Goal: Task Accomplishment & Management: Manage account settings

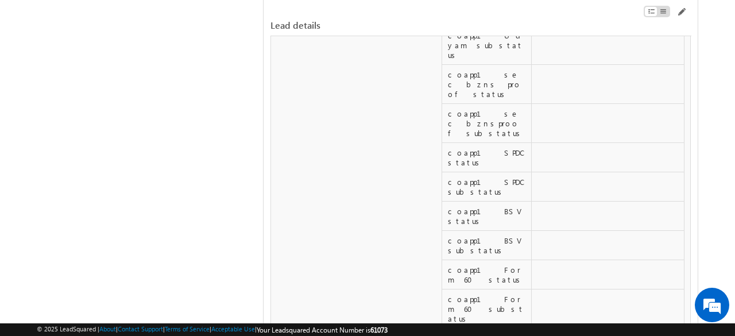
scroll to position [9971, 0]
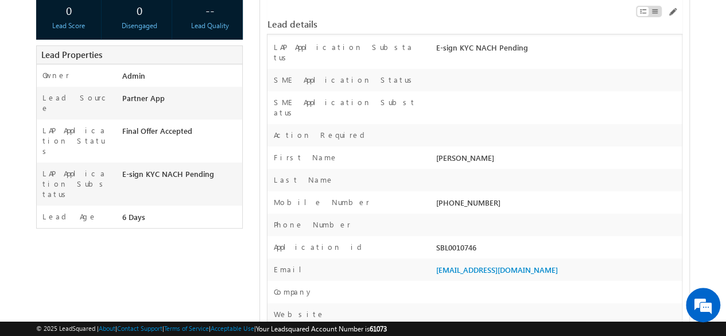
scroll to position [230, 0]
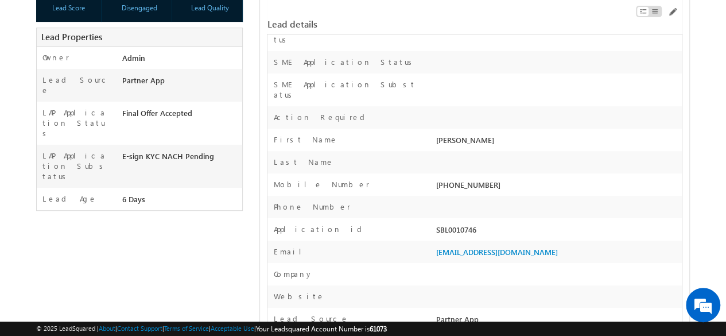
drag, startPoint x: 437, startPoint y: 207, endPoint x: 480, endPoint y: 208, distance: 43.1
click at [480, 224] on div "SBL0010746" at bounding box center [557, 232] width 248 height 16
copy div "SBL0010746"
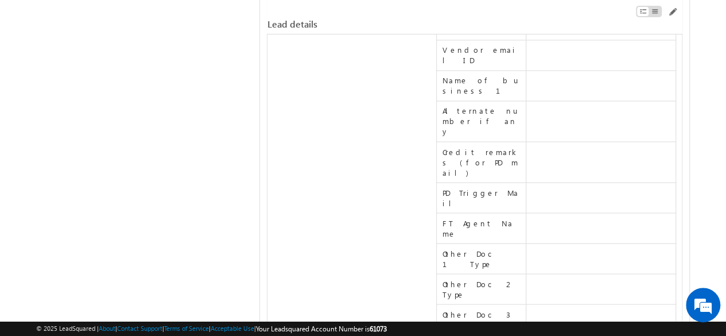
click at [673, 13] on span at bounding box center [671, 11] width 9 height 9
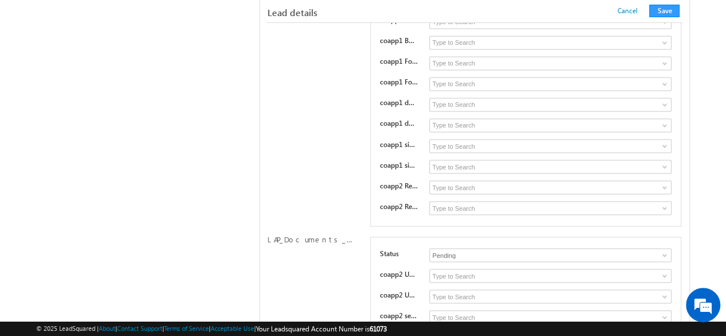
scroll to position [6858, 0]
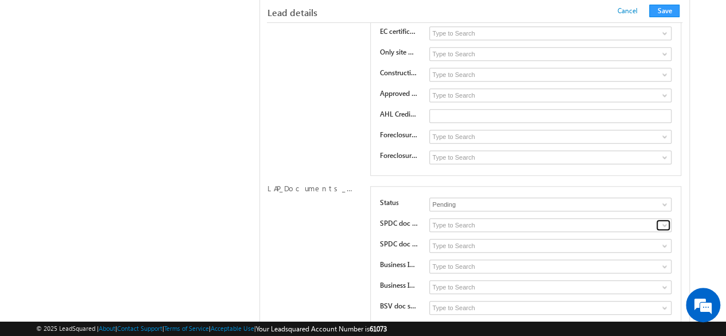
click at [666, 220] on span at bounding box center [664, 224] width 9 height 9
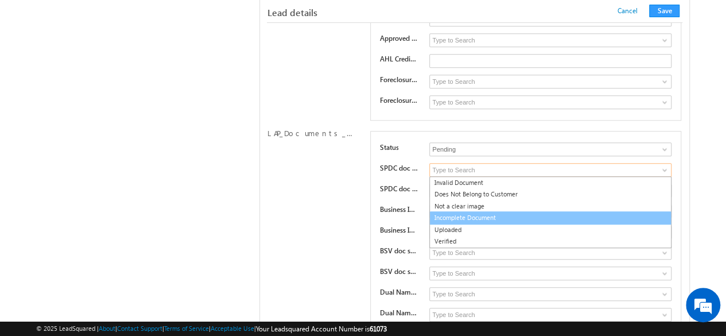
scroll to position [6916, 0]
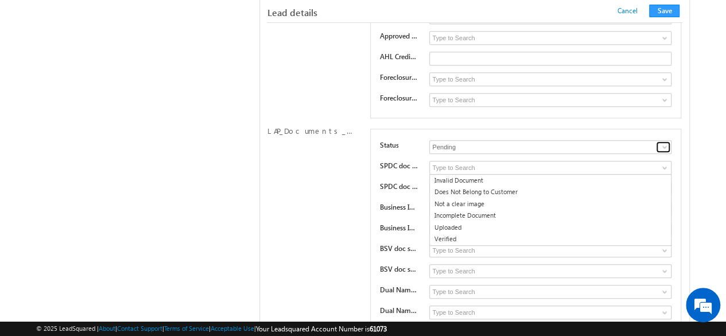
click at [667, 142] on span at bounding box center [664, 146] width 9 height 9
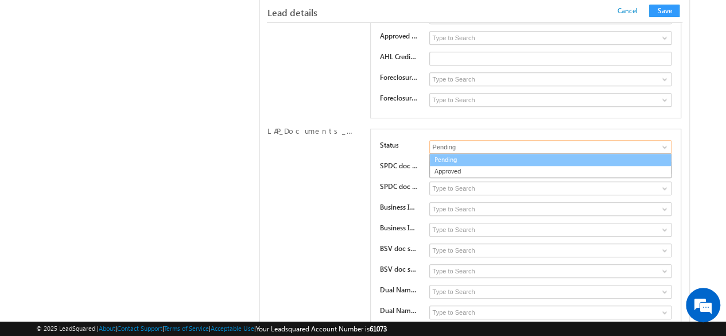
click at [466, 153] on link "Pending" at bounding box center [550, 159] width 242 height 13
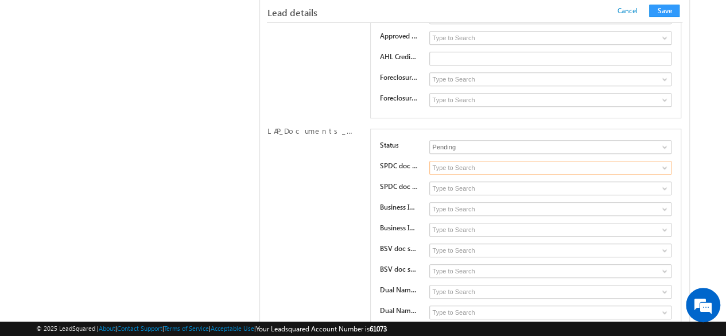
click at [486, 161] on input at bounding box center [550, 168] width 242 height 14
click at [663, 163] on span at bounding box center [664, 167] width 9 height 9
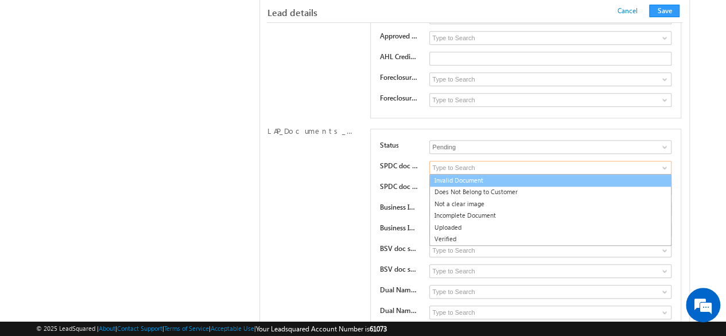
click at [474, 174] on link "Invalid Document" at bounding box center [550, 180] width 242 height 13
type input "Invalid Document"
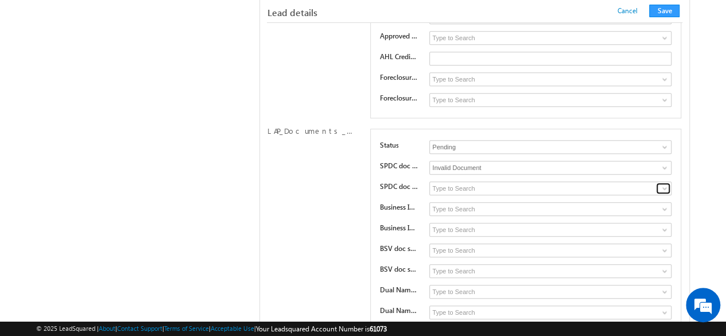
click at [665, 184] on span at bounding box center [664, 188] width 9 height 9
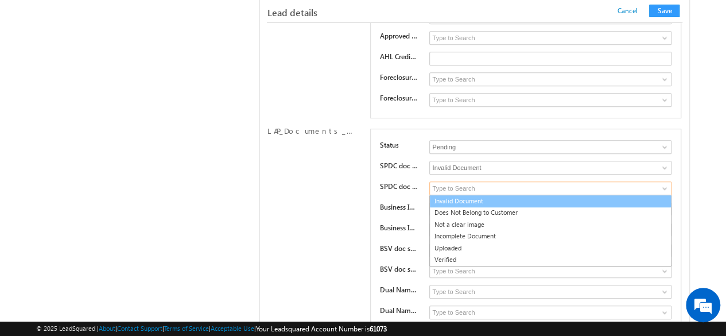
click at [471, 195] on link "Invalid Document" at bounding box center [550, 201] width 242 height 13
type input "Invalid Document"
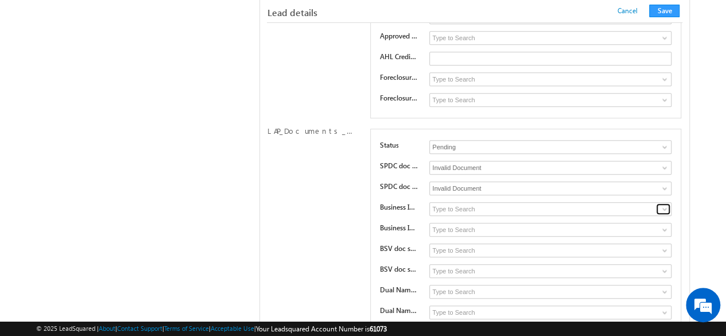
click at [661, 204] on span at bounding box center [664, 208] width 9 height 9
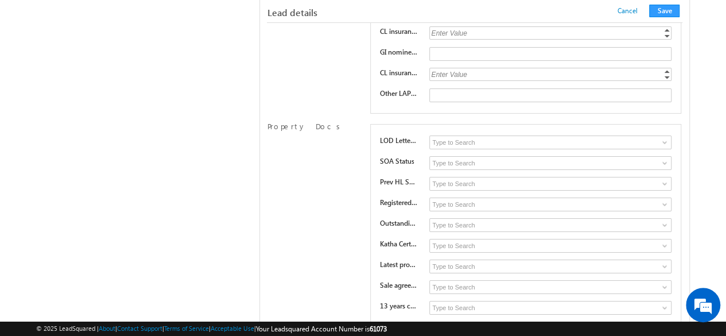
scroll to position [6284, 0]
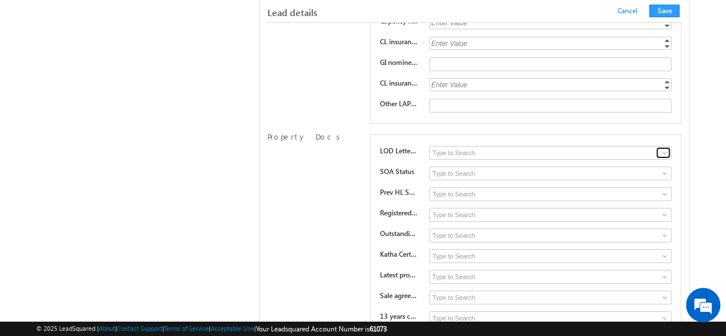
click at [666, 148] on span at bounding box center [664, 152] width 9 height 9
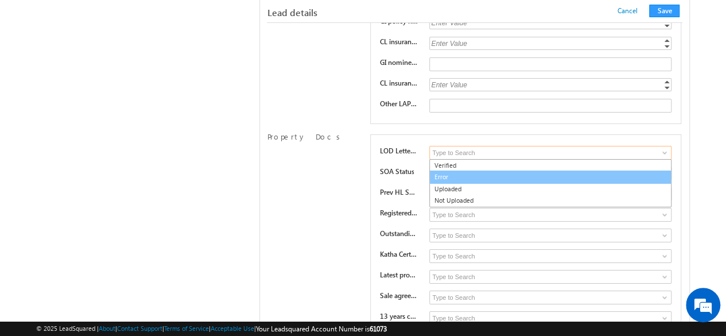
click at [437, 170] on link "Error" at bounding box center [550, 176] width 242 height 13
type input "Error"
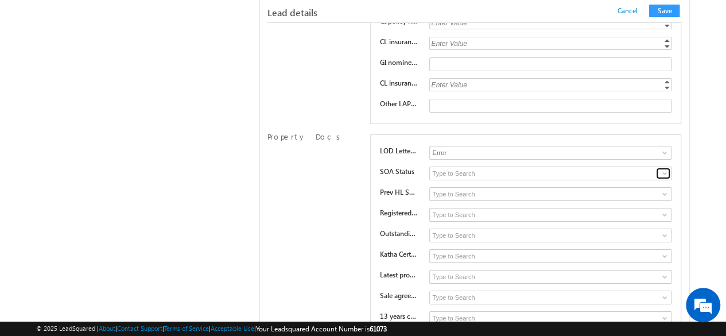
click at [663, 169] on span at bounding box center [664, 173] width 9 height 9
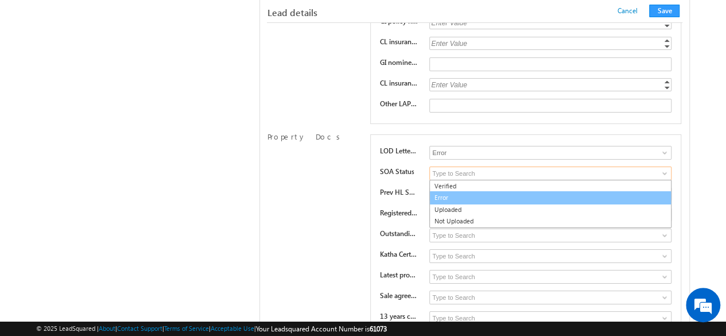
click at [440, 191] on link "Error" at bounding box center [550, 197] width 242 height 13
type input "Error"
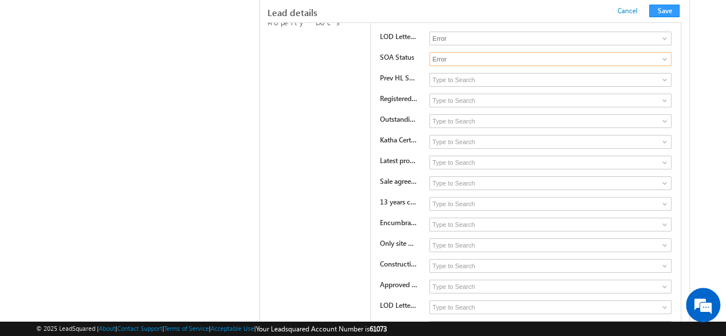
scroll to position [6399, 0]
click at [664, 219] on span at bounding box center [664, 223] width 9 height 9
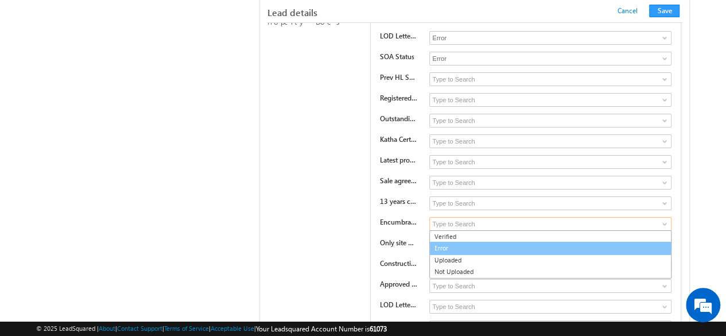
click at [506, 242] on link "Error" at bounding box center [550, 248] width 242 height 13
type input "Error"
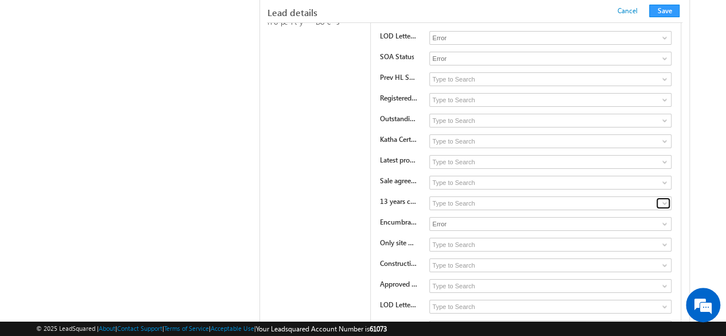
click at [665, 199] on span at bounding box center [664, 203] width 9 height 9
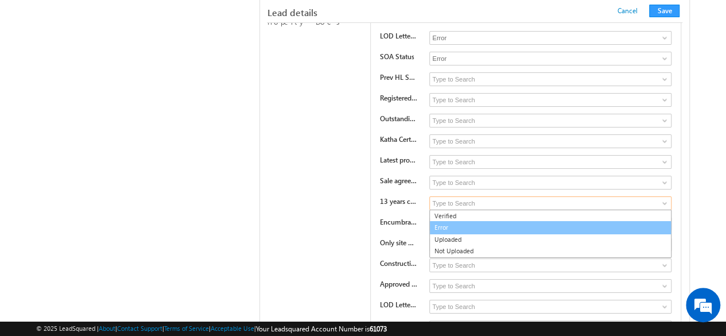
click at [460, 221] on link "Error" at bounding box center [550, 227] width 242 height 13
type input "Error"
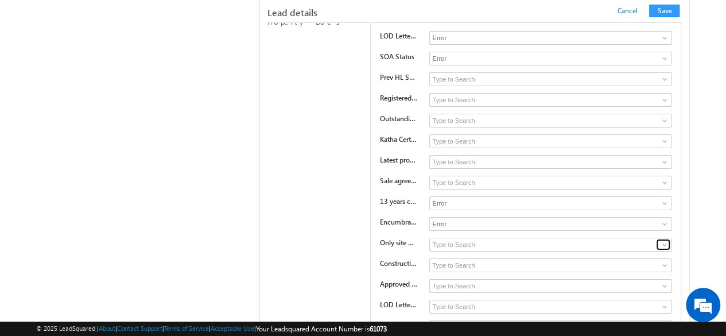
click at [662, 240] on span at bounding box center [664, 244] width 9 height 9
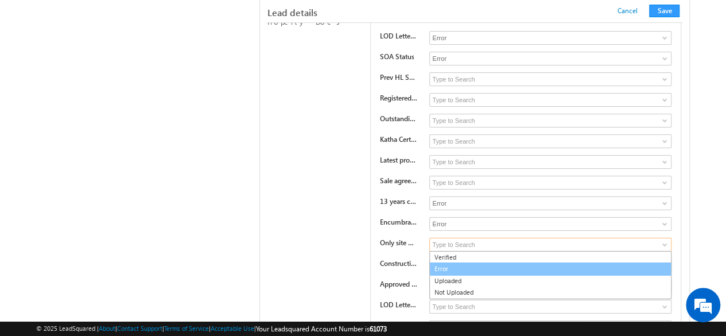
click at [447, 262] on link "Error" at bounding box center [550, 268] width 242 height 13
type input "Error"
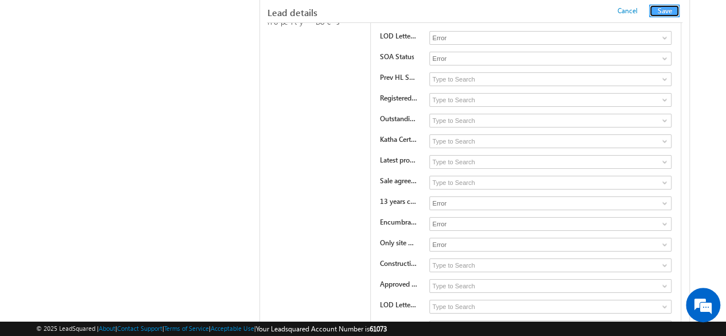
click at [671, 10] on button "Save" at bounding box center [664, 11] width 30 height 13
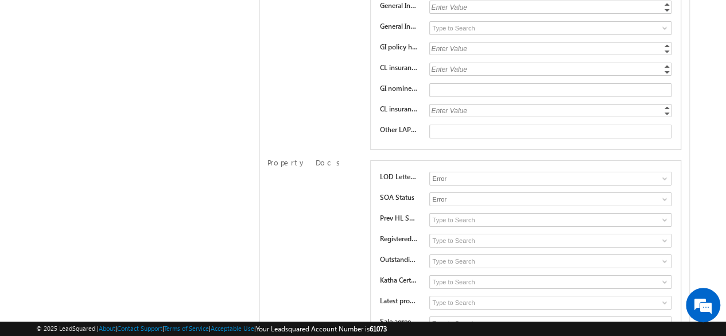
scroll to position [0, 0]
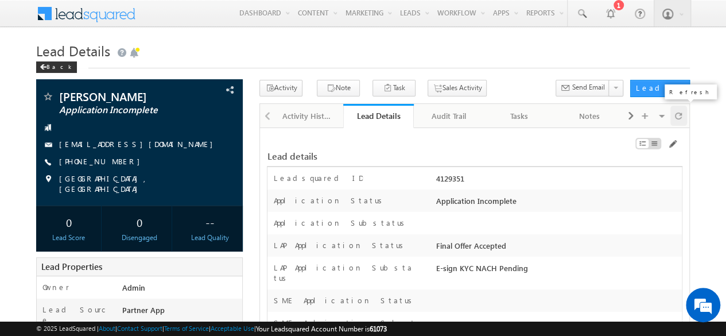
click at [677, 113] on span at bounding box center [678, 116] width 7 height 20
click at [578, 16] on span at bounding box center [581, 13] width 11 height 11
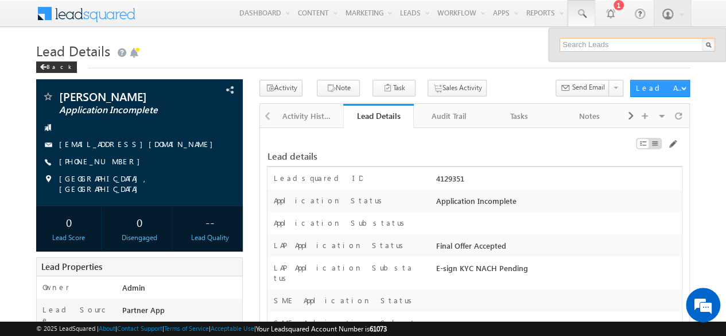
paste input "SBL0010756"
type input "SBL0010756"
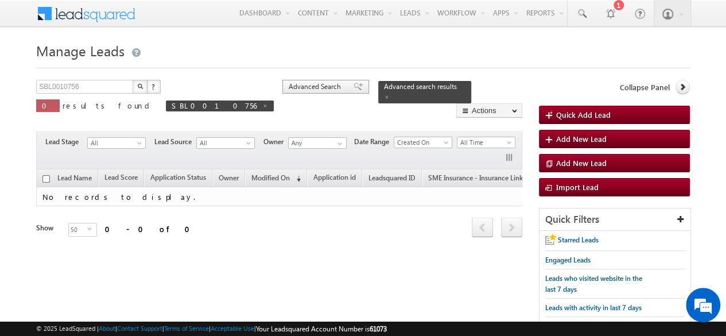
click at [289, 90] on span "Advanced Search" at bounding box center [317, 86] width 56 height 10
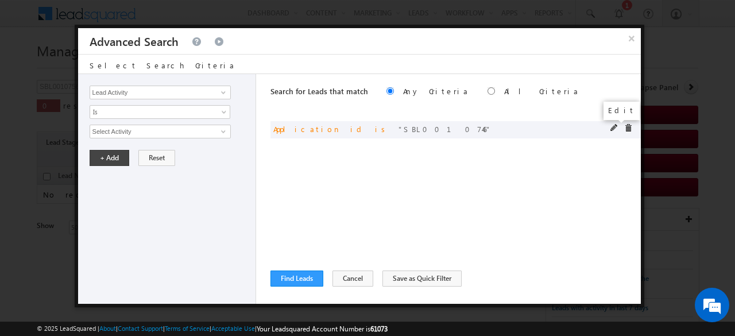
click at [613, 127] on span at bounding box center [614, 128] width 8 height 8
click at [141, 133] on input "SBL0010746" at bounding box center [160, 132] width 141 height 14
drag, startPoint x: 179, startPoint y: 130, endPoint x: 24, endPoint y: 119, distance: 155.4
click at [24, 119] on body "Menu Manisha panda manis ha.pa nda@w erize .com Money On Click" at bounding box center [367, 173] width 735 height 347
paste input "5"
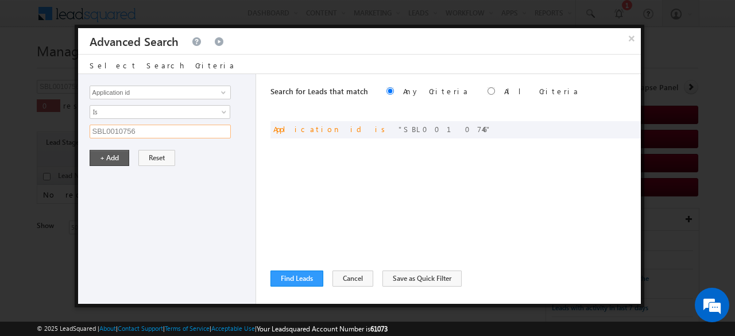
type input "SBL0010756"
click at [114, 157] on button "+ Add" at bounding box center [110, 158] width 40 height 16
click at [289, 275] on button "Find Leads" at bounding box center [296, 278] width 53 height 16
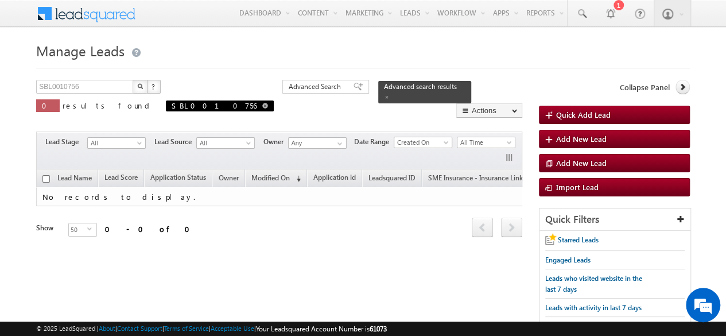
click at [262, 104] on span at bounding box center [265, 106] width 6 height 6
type input "Search Leads"
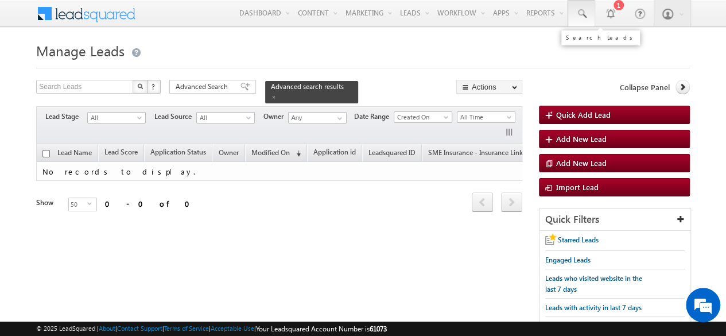
click at [587, 14] on span at bounding box center [581, 13] width 11 height 11
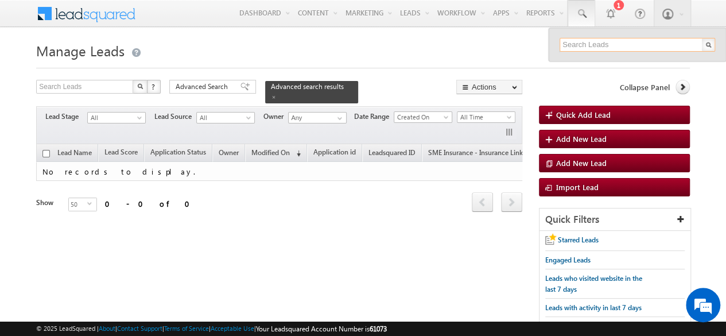
paste input "SBL0010759"
type input "SBL0010759"
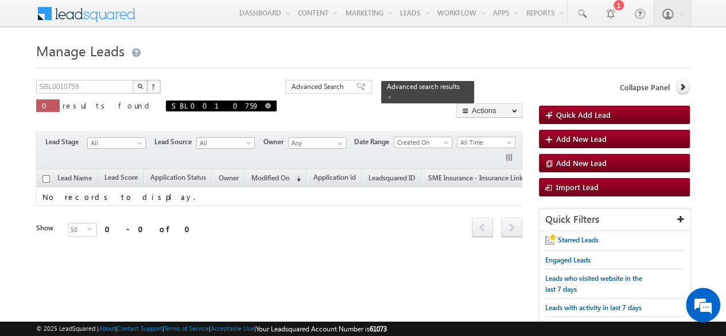
click at [265, 106] on span at bounding box center [268, 106] width 6 height 6
type input "Search Leads"
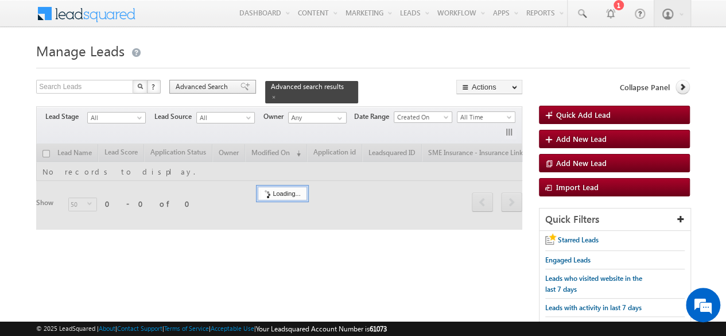
click at [210, 87] on span "Advanced Search" at bounding box center [204, 86] width 56 height 10
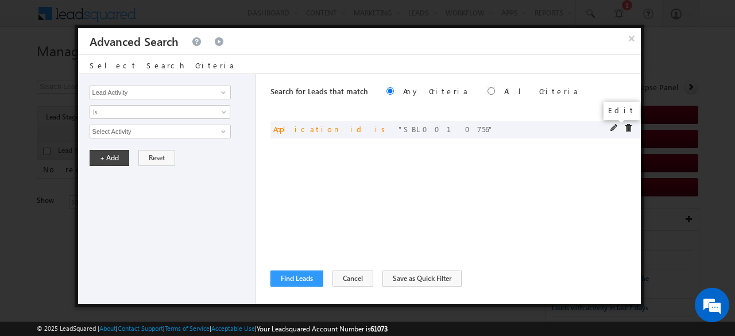
click at [613, 126] on span at bounding box center [614, 128] width 8 height 8
click at [170, 133] on input "SBL0010756" at bounding box center [160, 132] width 141 height 14
paste input "9"
type input "SBL0010759"
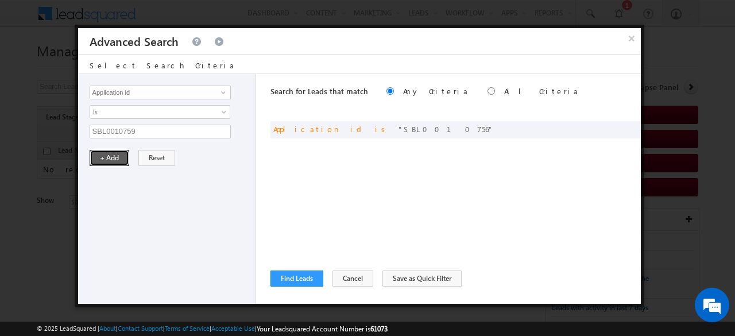
click at [122, 158] on button "+ Add" at bounding box center [110, 158] width 40 height 16
click at [292, 278] on button "Find Leads" at bounding box center [296, 278] width 53 height 16
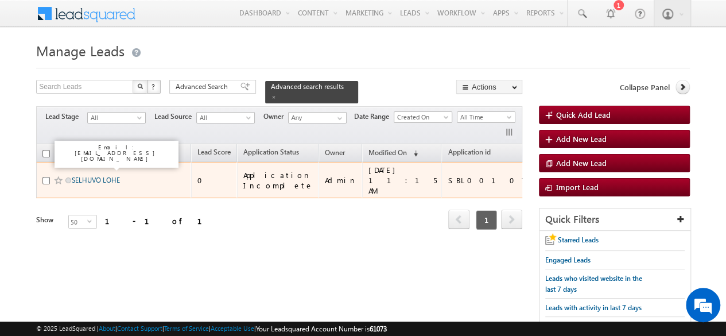
click at [86, 176] on link "SELHUVO LOHE" at bounding box center [96, 180] width 48 height 9
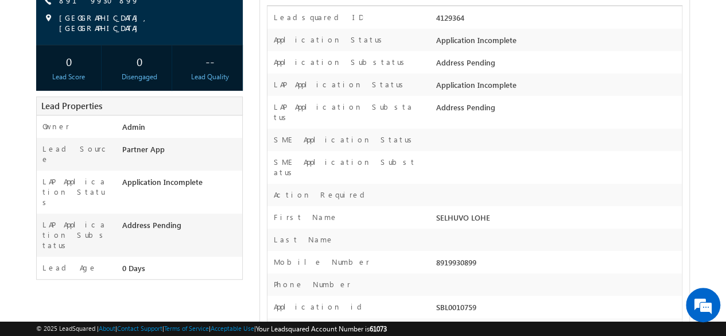
scroll to position [172, 0]
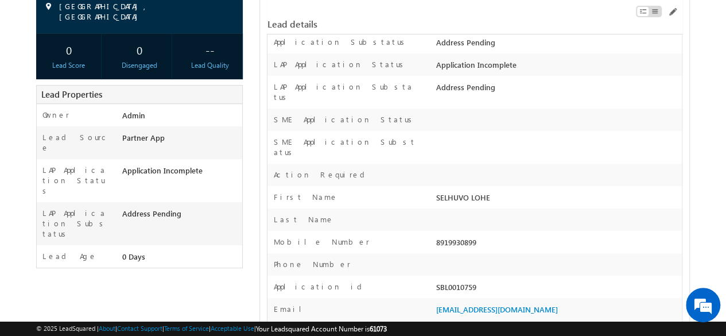
click at [471, 281] on div "SBL0010759" at bounding box center [557, 289] width 248 height 16
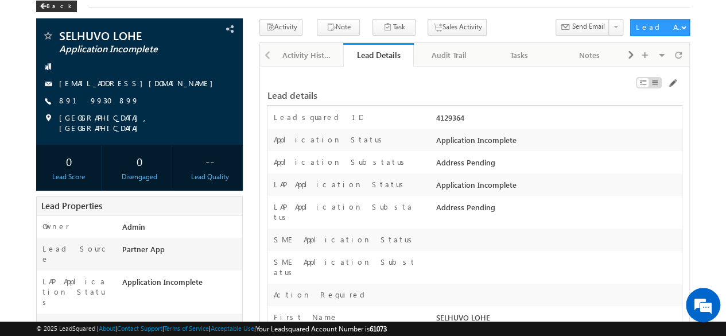
scroll to position [0, 0]
